Goal: Find specific page/section: Find specific page/section

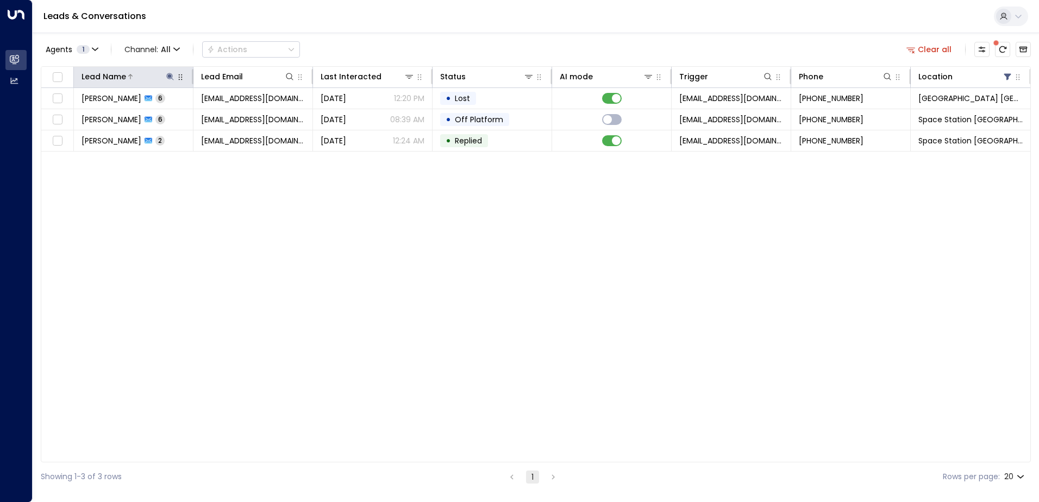
click at [170, 75] on icon at bounding box center [169, 76] width 7 height 7
type input "*"
type input "***"
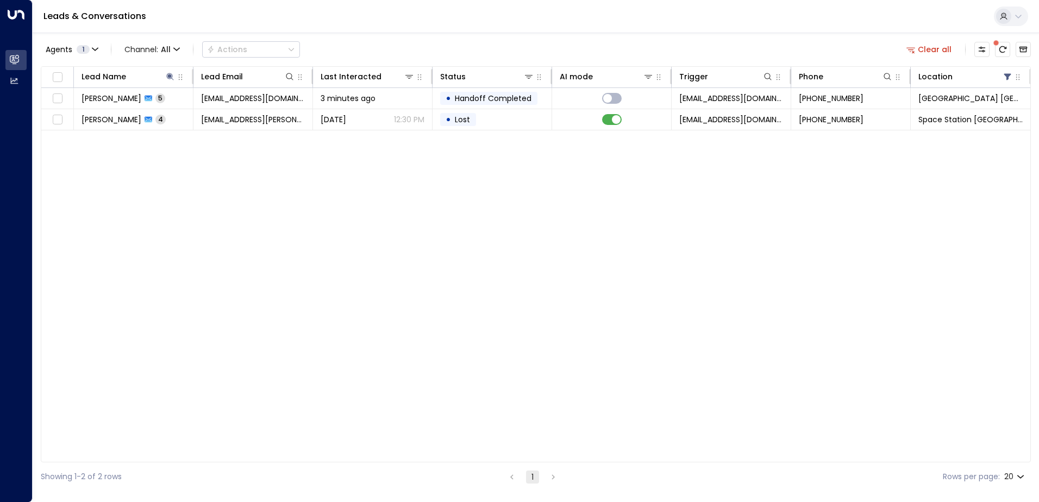
click at [454, 36] on div "Agents 1 Channel: All Actions Clear all Lead Name Lead Email Last Interacted St…" at bounding box center [536, 262] width 990 height 459
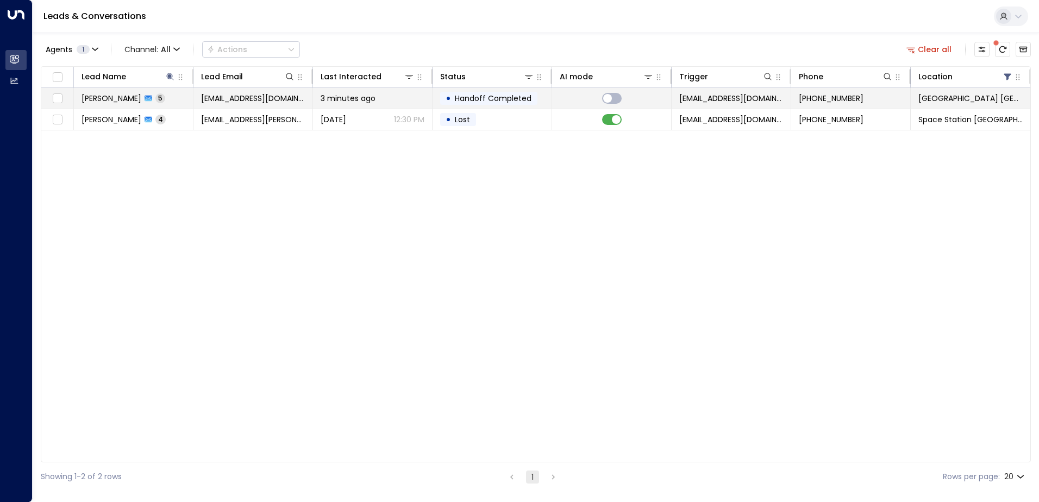
click at [145, 101] on icon at bounding box center [149, 99] width 8 height 6
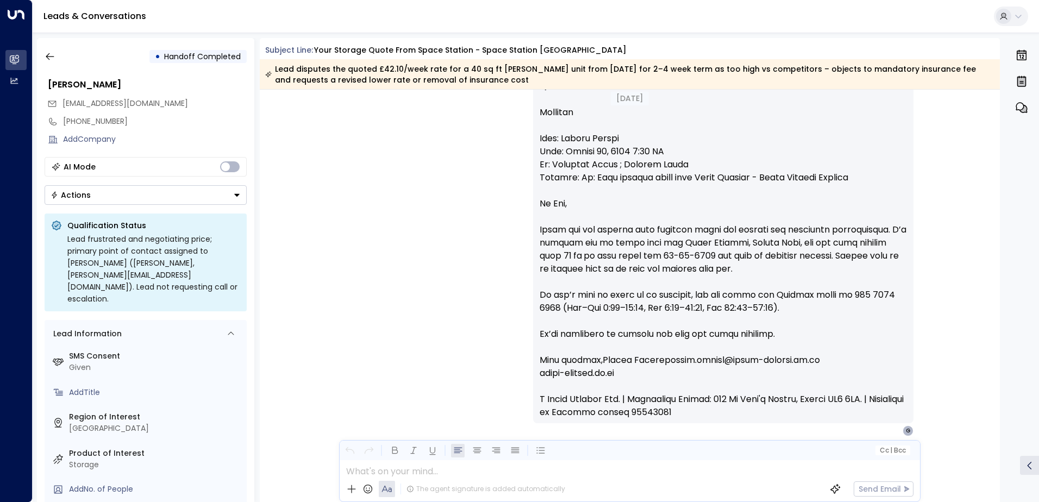
scroll to position [2090, 0]
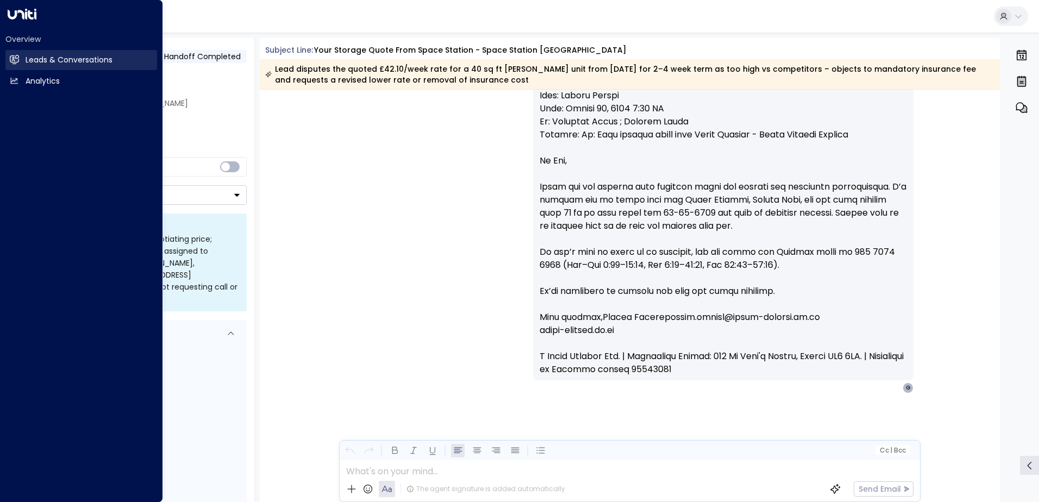
click at [48, 60] on h2 "Leads & Conversations" at bounding box center [69, 59] width 87 height 11
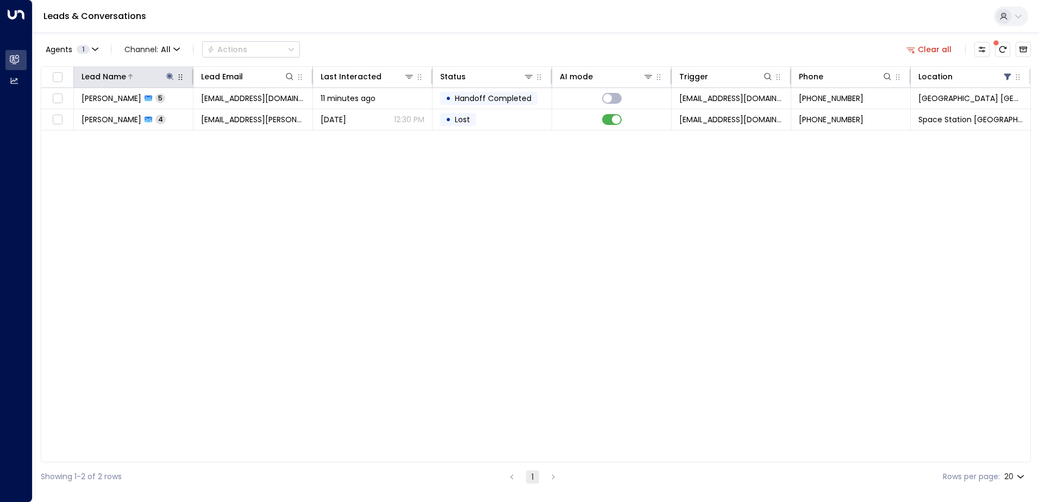
click at [169, 76] on icon at bounding box center [169, 76] width 7 height 7
click at [237, 117] on icon "button" at bounding box center [238, 116] width 9 height 9
click at [188, 116] on input "text" at bounding box center [170, 116] width 150 height 20
type input "******"
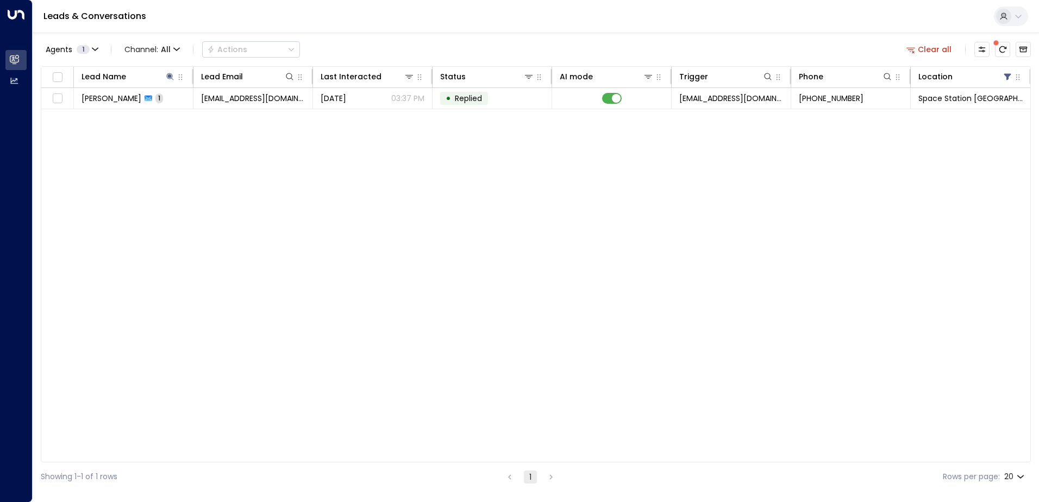
click at [440, 37] on div "Agents 1 Channel: All Actions Clear all Lead Name Lead Email Last Interacted St…" at bounding box center [536, 262] width 990 height 459
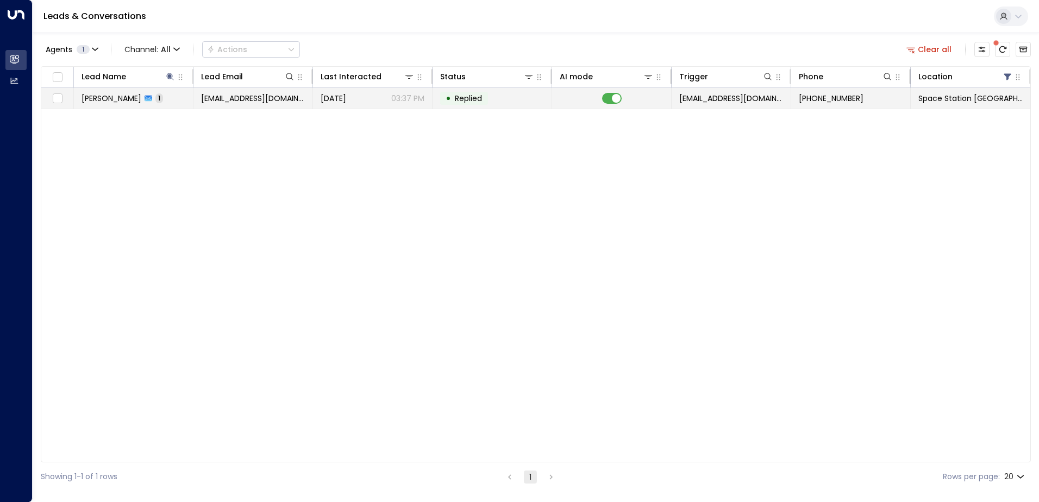
click at [152, 100] on icon at bounding box center [149, 99] width 8 height 6
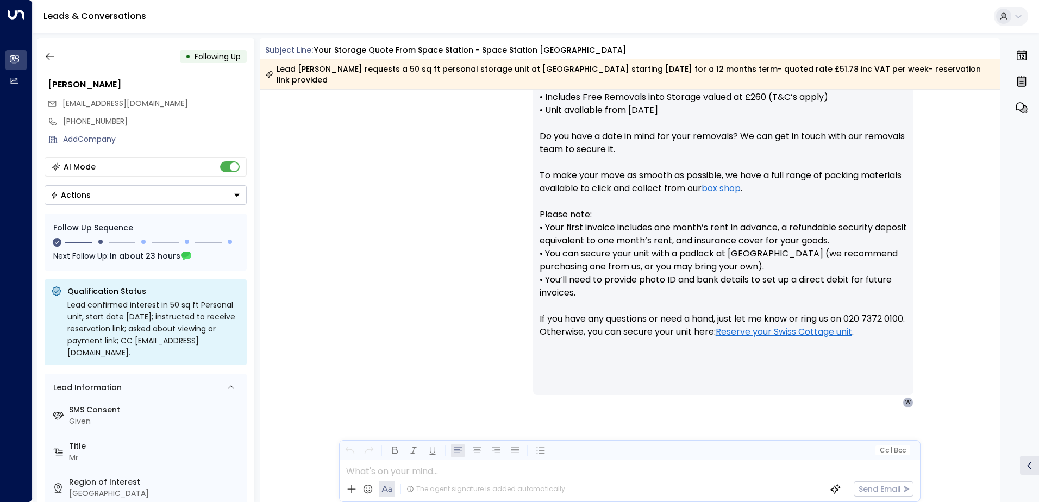
scroll to position [834, 0]
